Goal: Information Seeking & Learning: Find specific fact

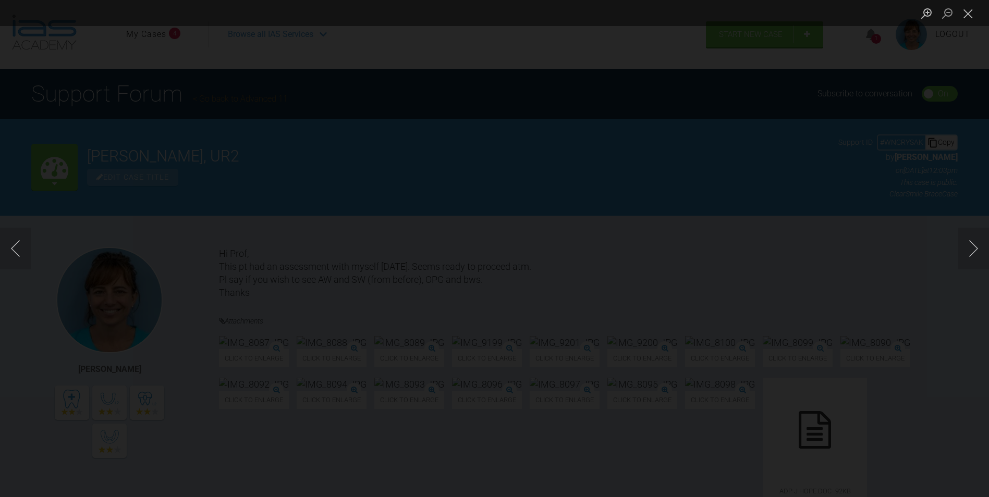
scroll to position [30771, 0]
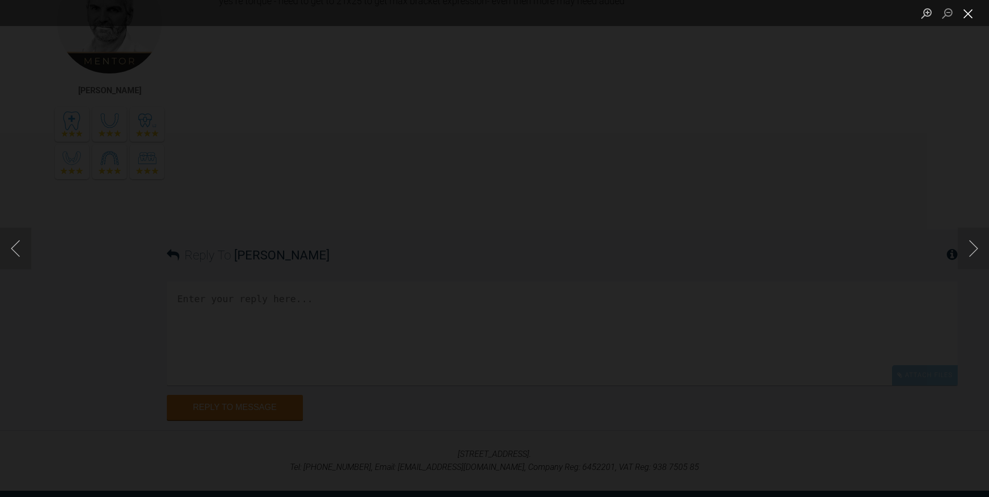
click at [965, 19] on button "Close lightbox" at bounding box center [968, 13] width 21 height 18
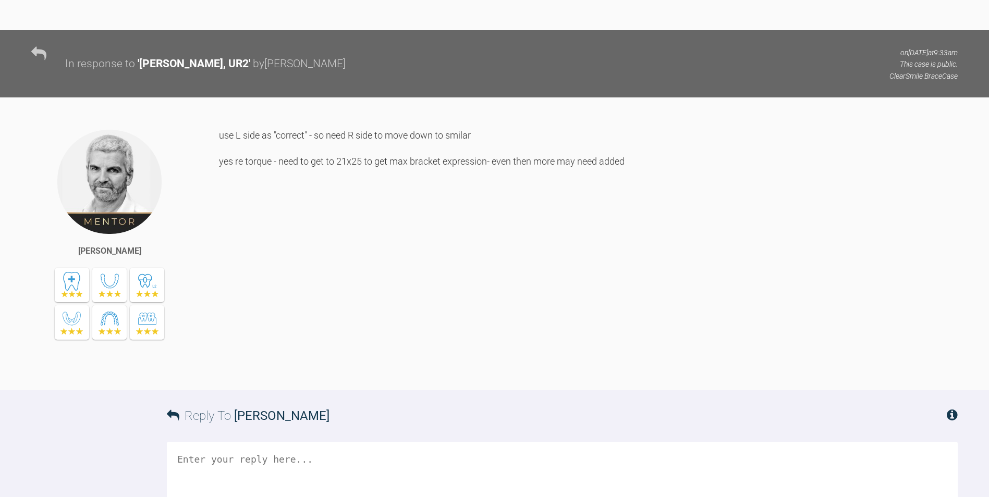
scroll to position [30598, 0]
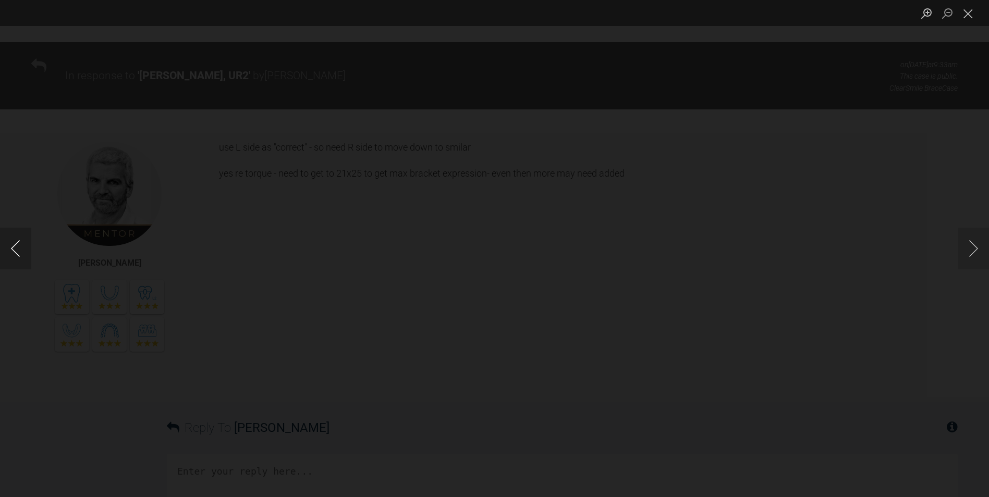
click at [10, 248] on button "Previous image" at bounding box center [15, 249] width 31 height 42
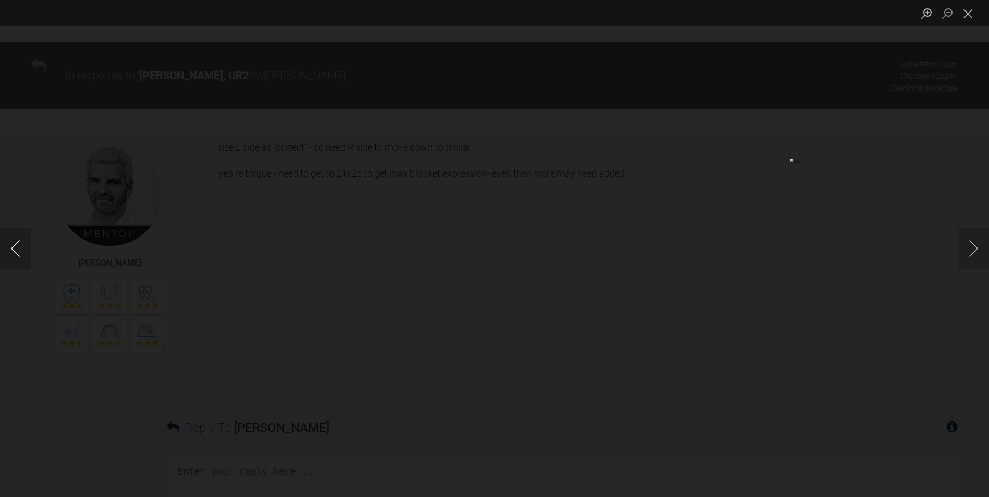
click at [10, 248] on button "Previous image" at bounding box center [15, 249] width 31 height 42
click at [971, 9] on button "Close lightbox" at bounding box center [968, 13] width 21 height 18
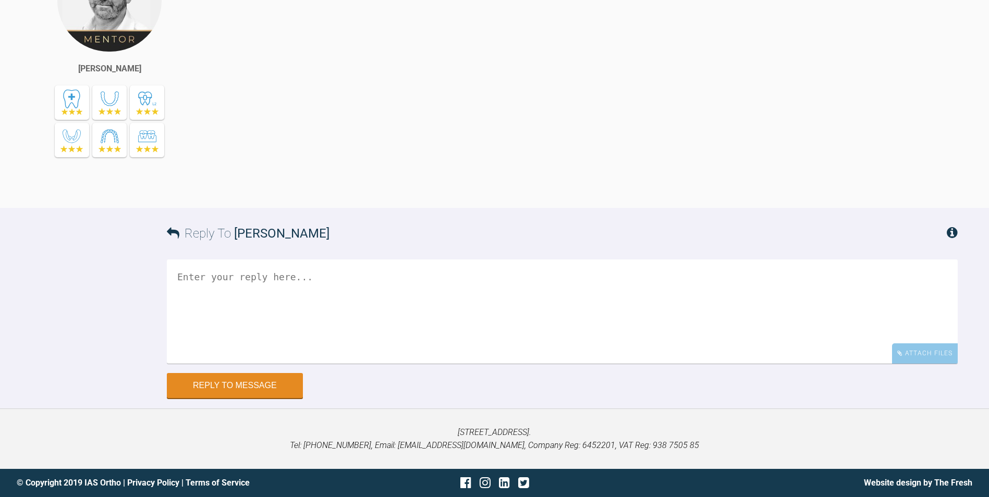
scroll to position [31365, 0]
drag, startPoint x: 218, startPoint y: 114, endPoint x: 325, endPoint y: 270, distance: 188.6
drag, startPoint x: 325, startPoint y: 270, endPoint x: 293, endPoint y: 139, distance: 134.4
copy div "[PERSON_NAME] need to e site UR3 UR2 UL1 as LR2 is proclined and needs torque L…"
